Goal: Information Seeking & Learning: Understand process/instructions

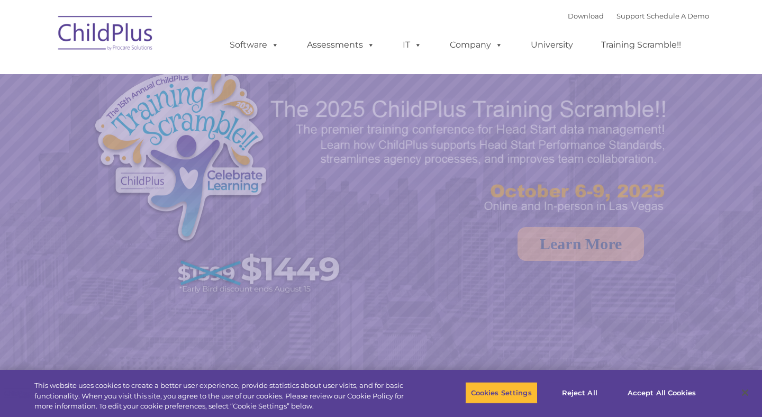
select select "MEDIUM"
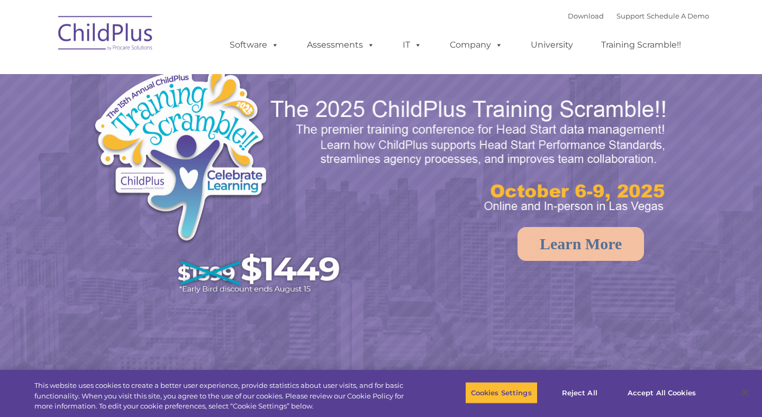
select select "MEDIUM"
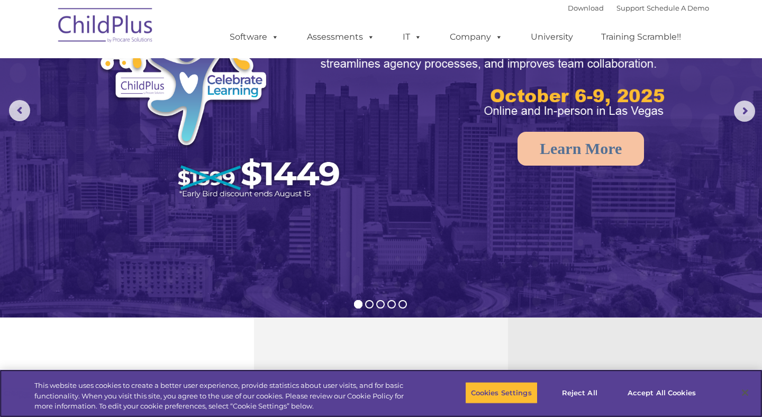
scroll to position [63, 0]
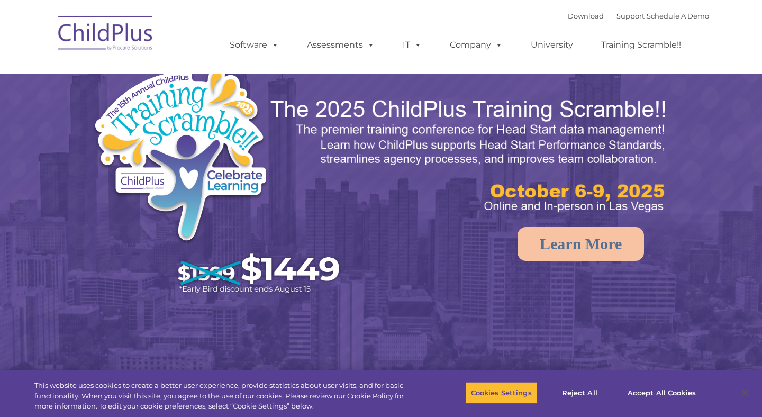
select select "MEDIUM"
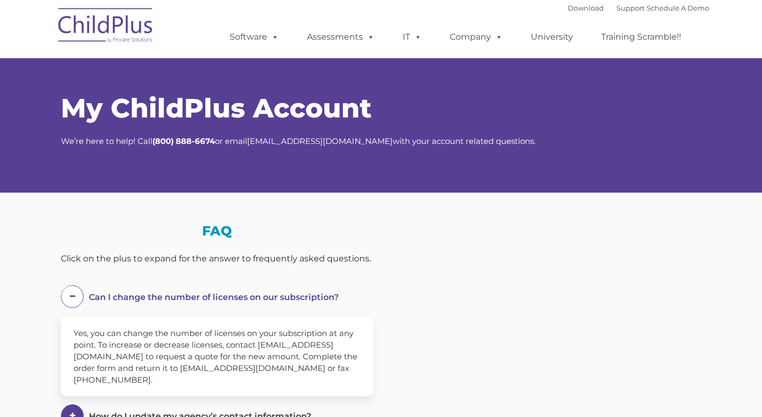
select select "MEDIUM"
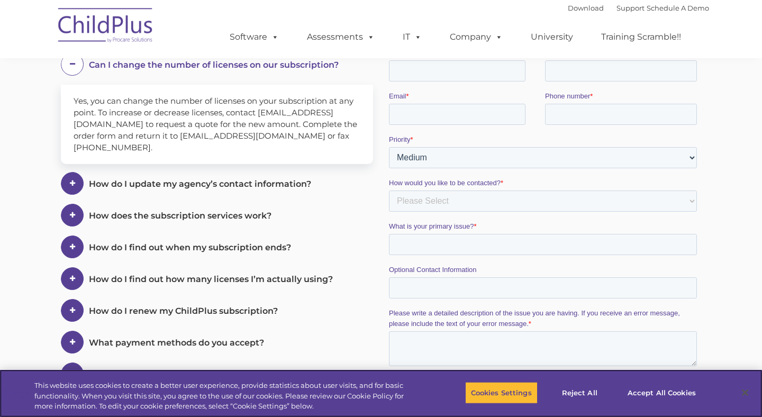
scroll to position [233, 0]
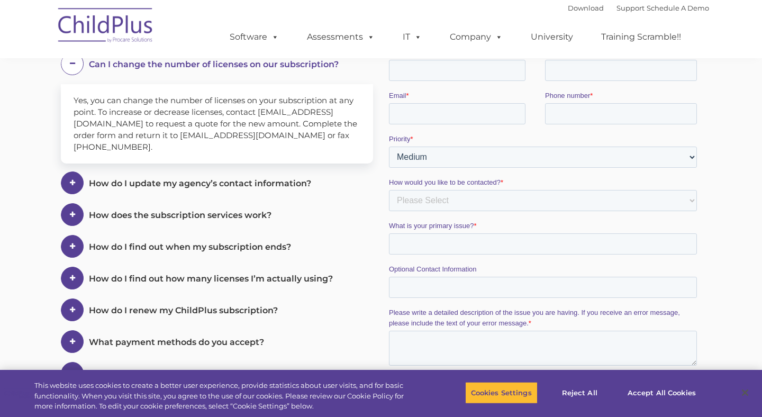
click at [270, 69] on span "How do I update my agency’s contact information?" at bounding box center [214, 64] width 250 height 10
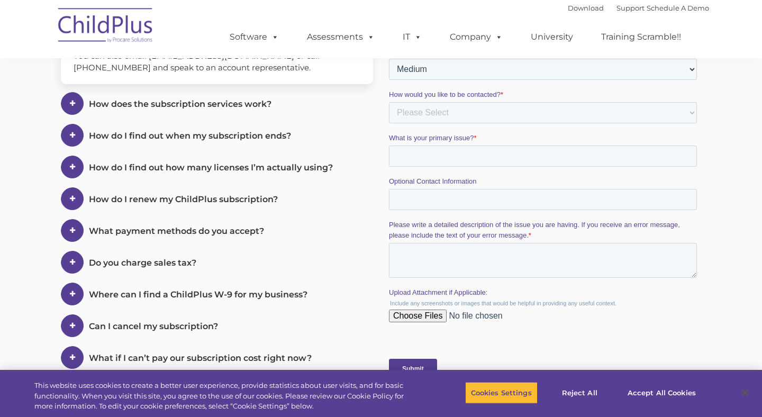
scroll to position [270, 0]
